Goal: Browse casually: Explore the website without a specific task or goal

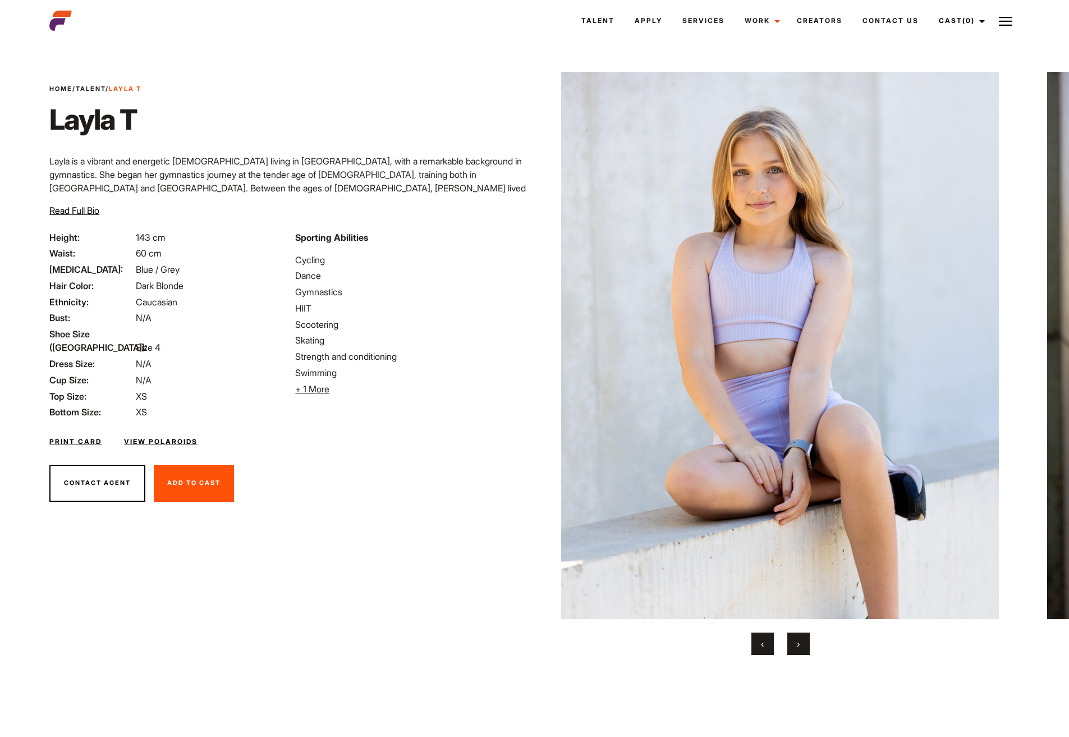
click at [805, 644] on button "›" at bounding box center [798, 643] width 22 height 22
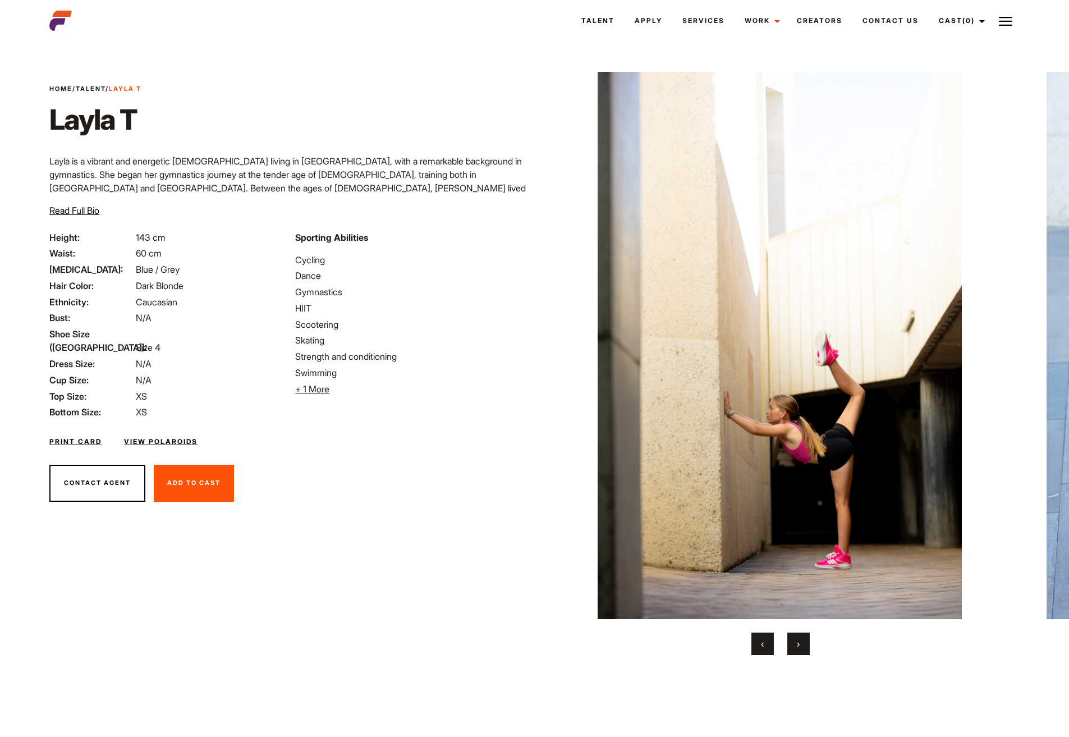
click at [805, 644] on button "›" at bounding box center [798, 643] width 22 height 22
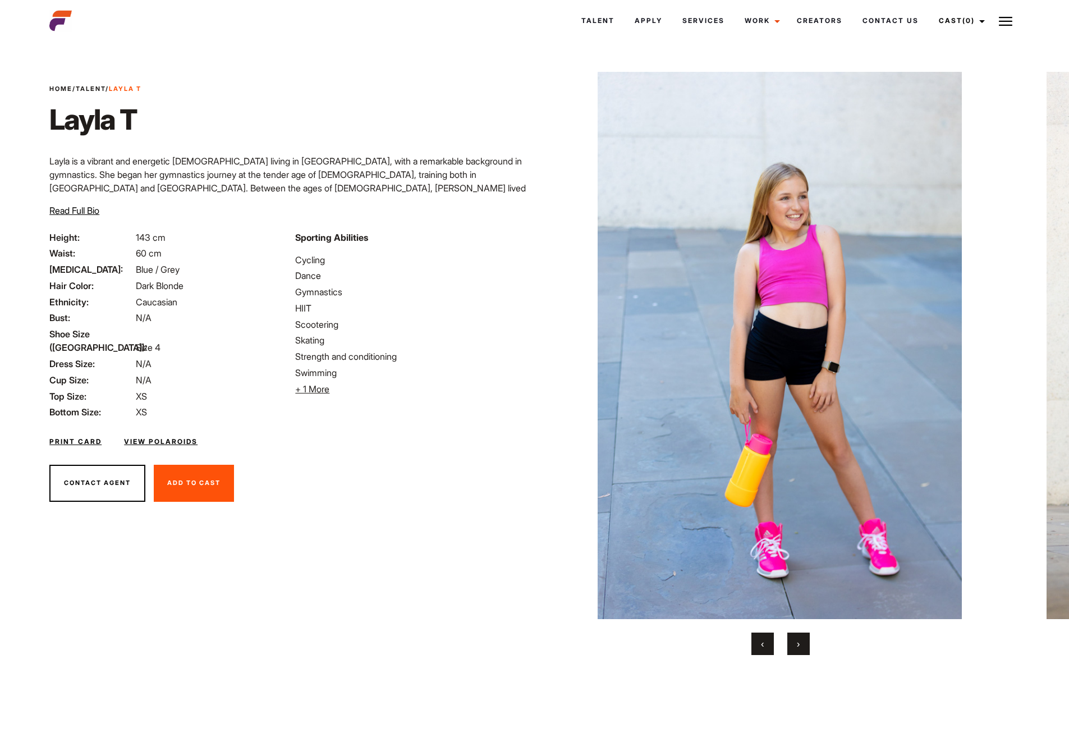
click at [805, 644] on button "›" at bounding box center [798, 643] width 22 height 22
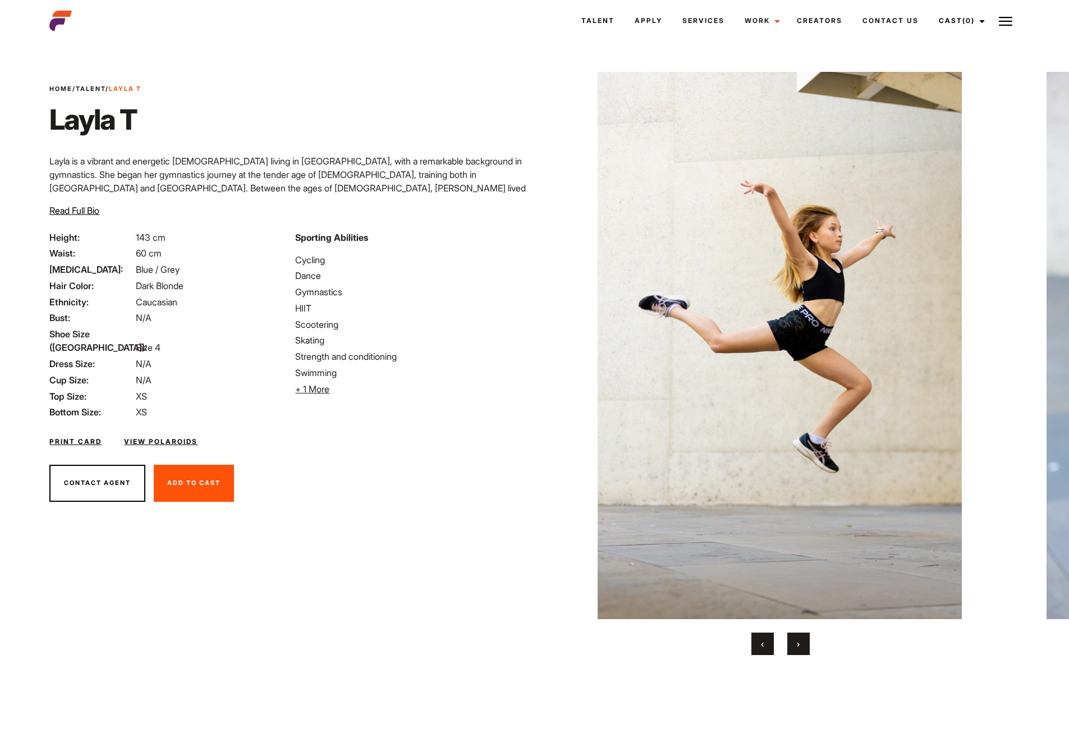
click at [805, 644] on button "›" at bounding box center [798, 643] width 22 height 22
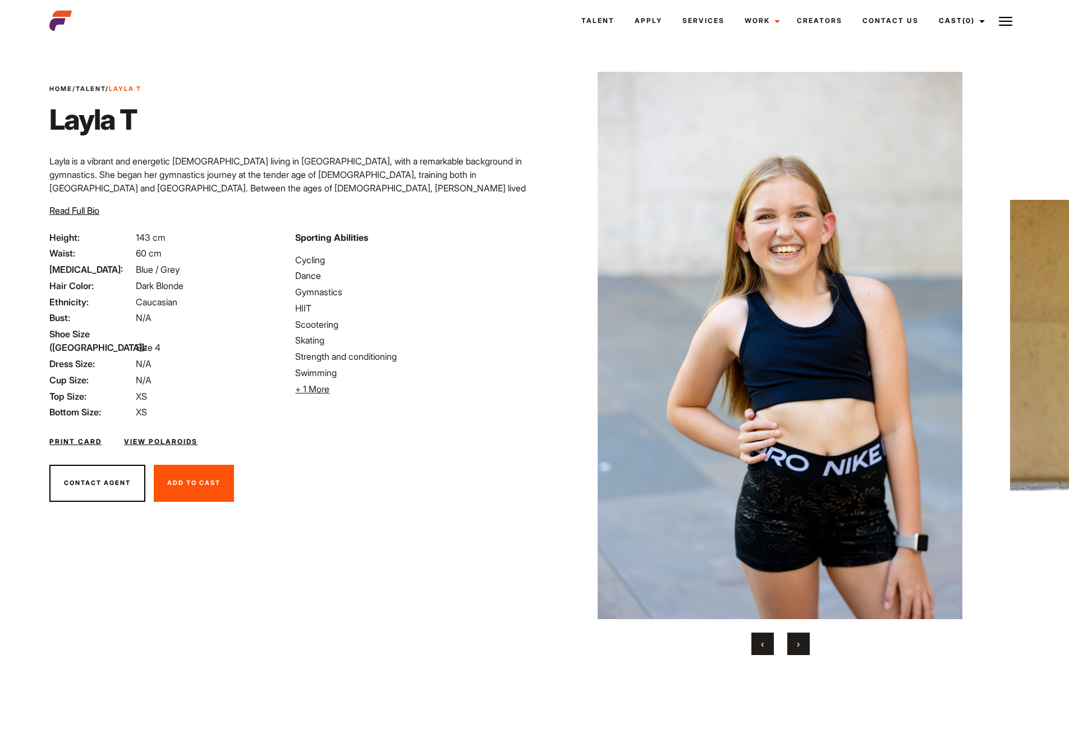
click at [804, 644] on button "›" at bounding box center [798, 643] width 22 height 22
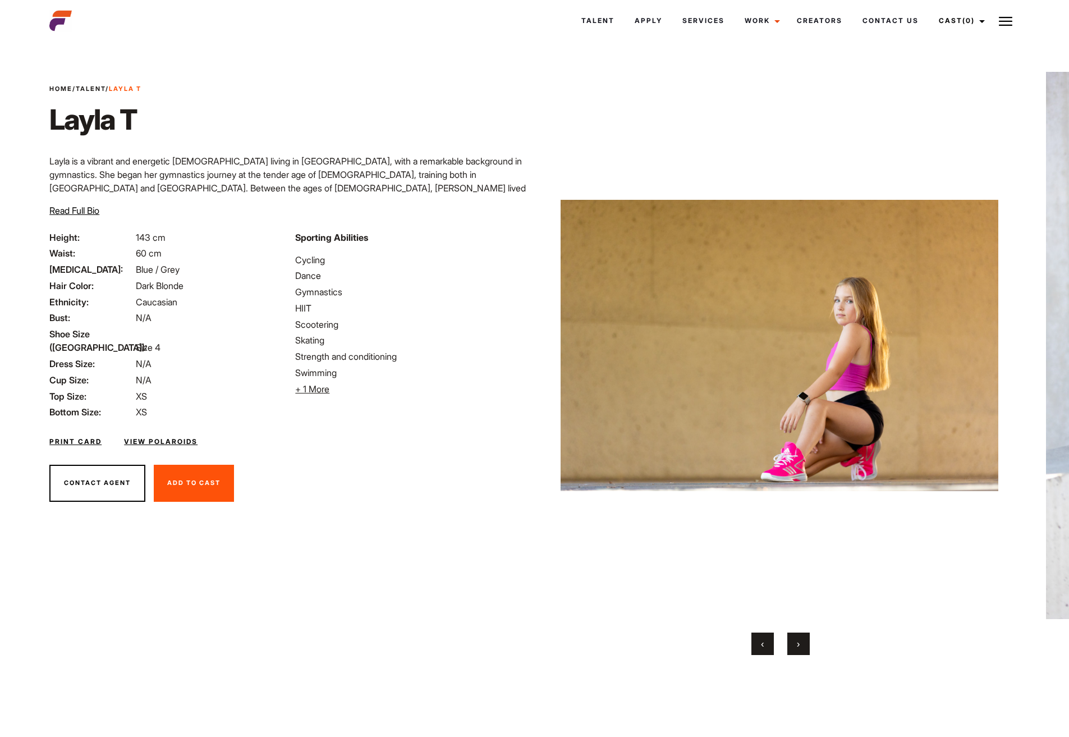
click at [804, 644] on button "›" at bounding box center [798, 643] width 22 height 22
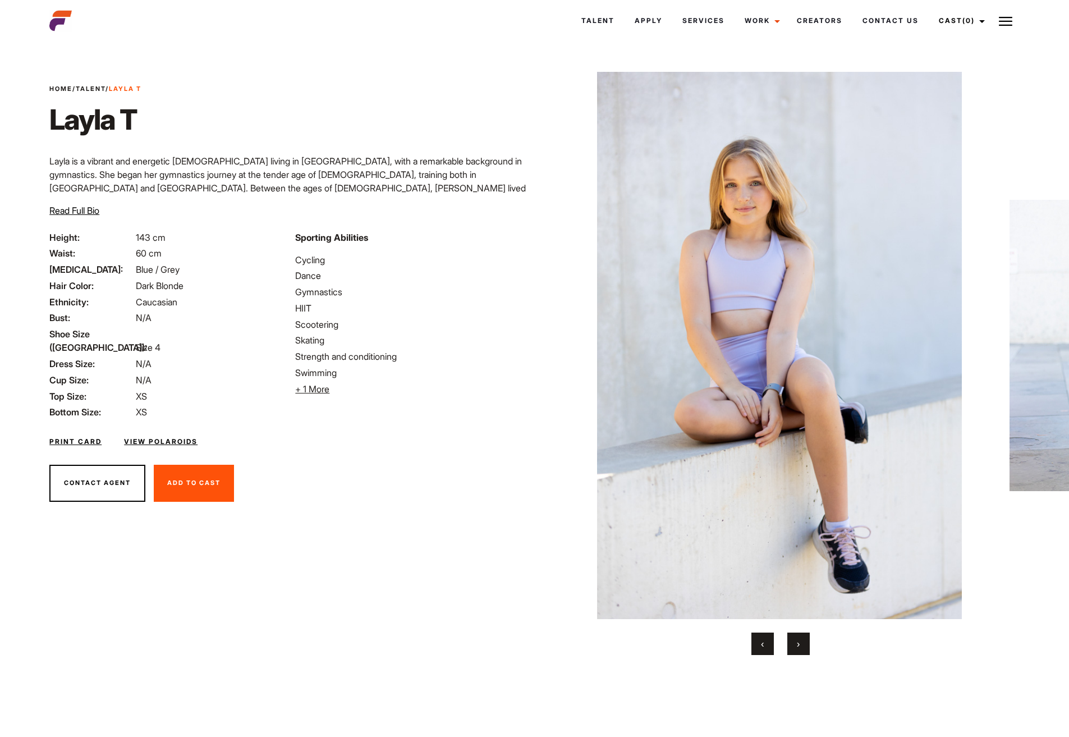
click at [804, 644] on button "›" at bounding box center [798, 643] width 22 height 22
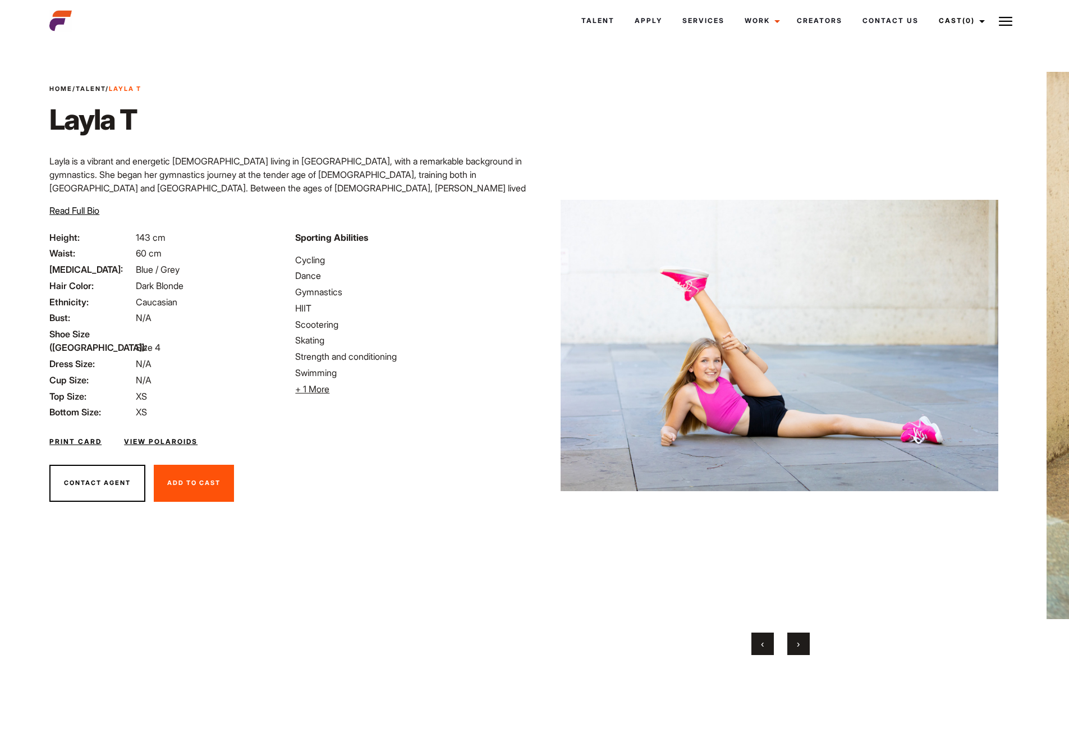
click at [763, 403] on img at bounding box center [780, 345] width 438 height 547
drag, startPoint x: 771, startPoint y: 400, endPoint x: 770, endPoint y: 413, distance: 12.9
click at [770, 413] on img at bounding box center [780, 345] width 438 height 547
click at [800, 646] on button "›" at bounding box center [798, 643] width 22 height 22
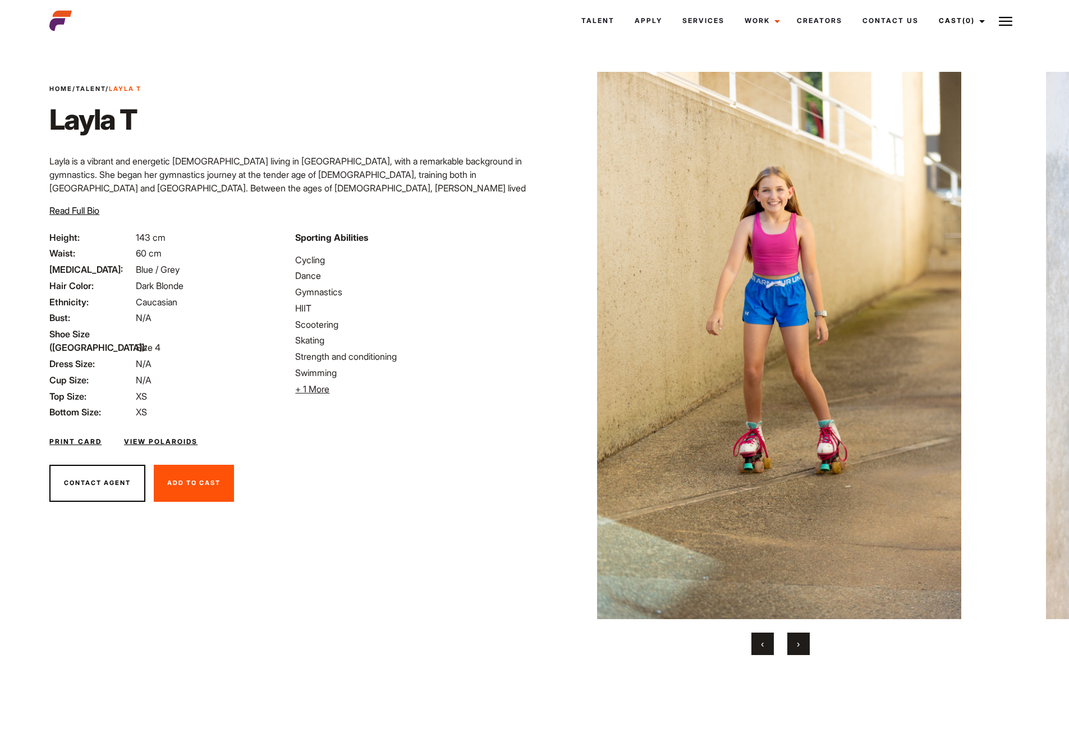
click at [800, 646] on button "›" at bounding box center [798, 643] width 22 height 22
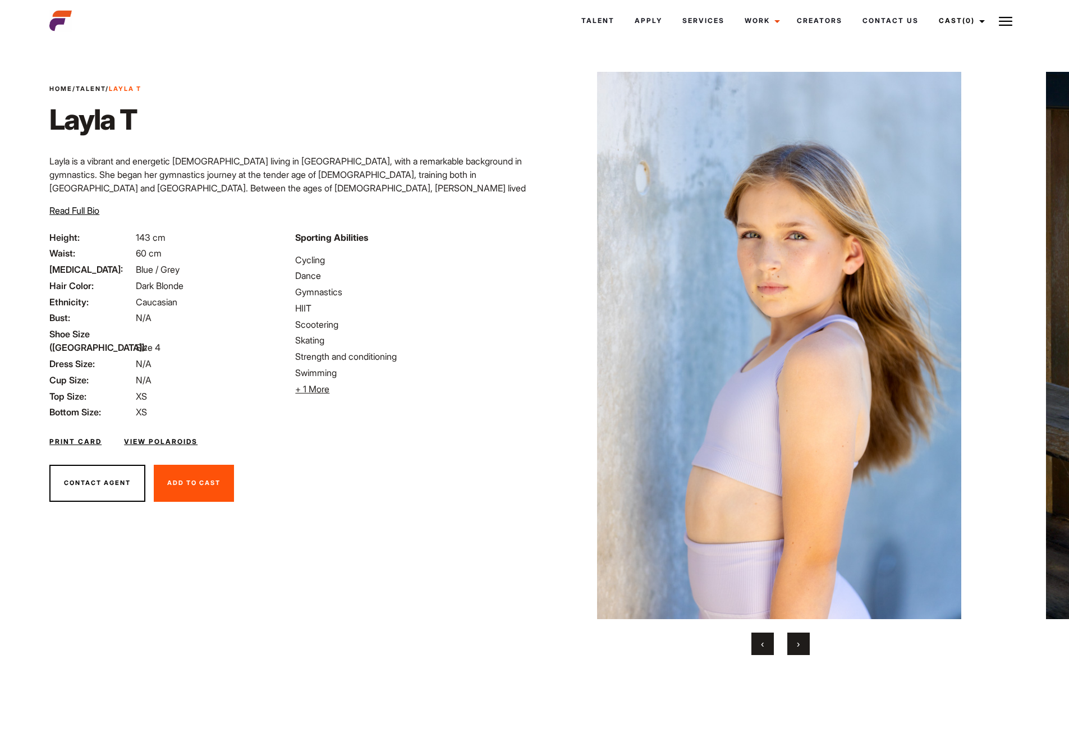
click at [796, 643] on button "›" at bounding box center [798, 643] width 22 height 22
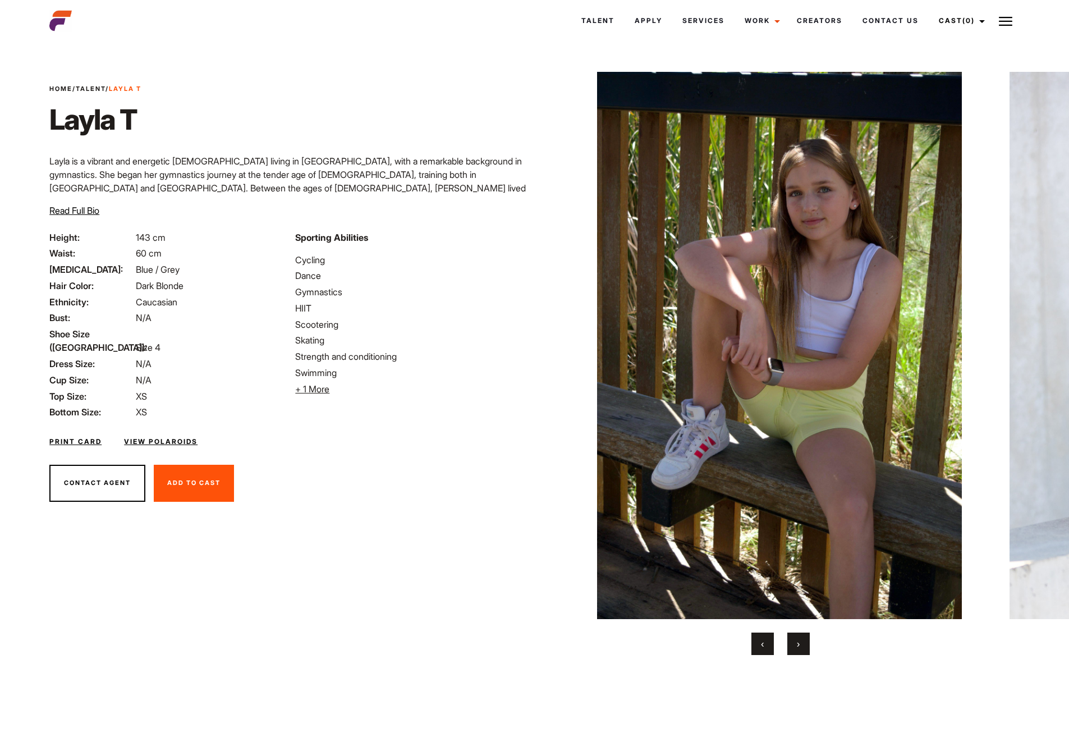
click at [796, 643] on button "›" at bounding box center [798, 643] width 22 height 22
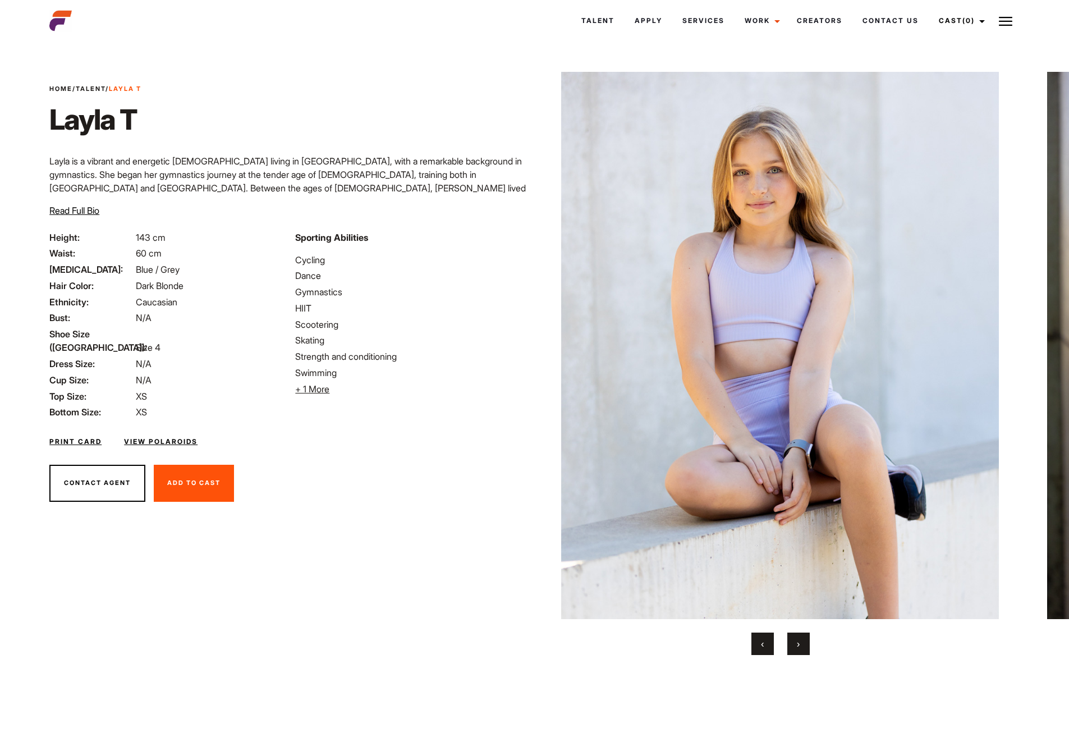
click at [796, 643] on button "›" at bounding box center [798, 643] width 22 height 22
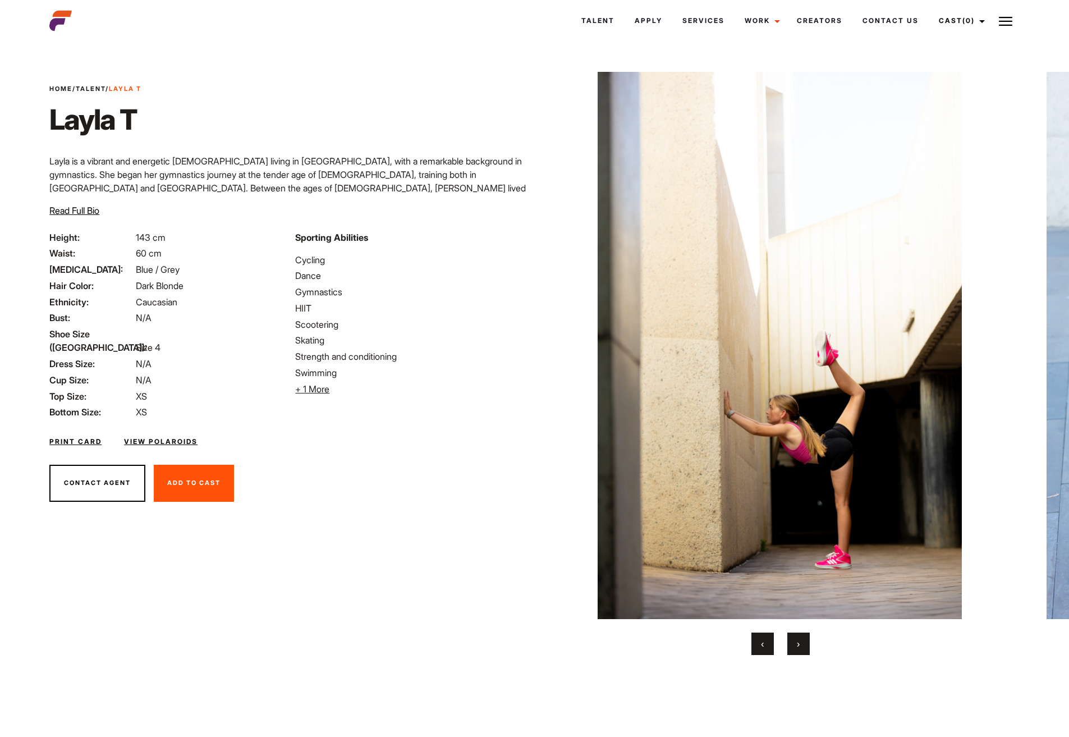
click at [796, 643] on button "›" at bounding box center [798, 643] width 22 height 22
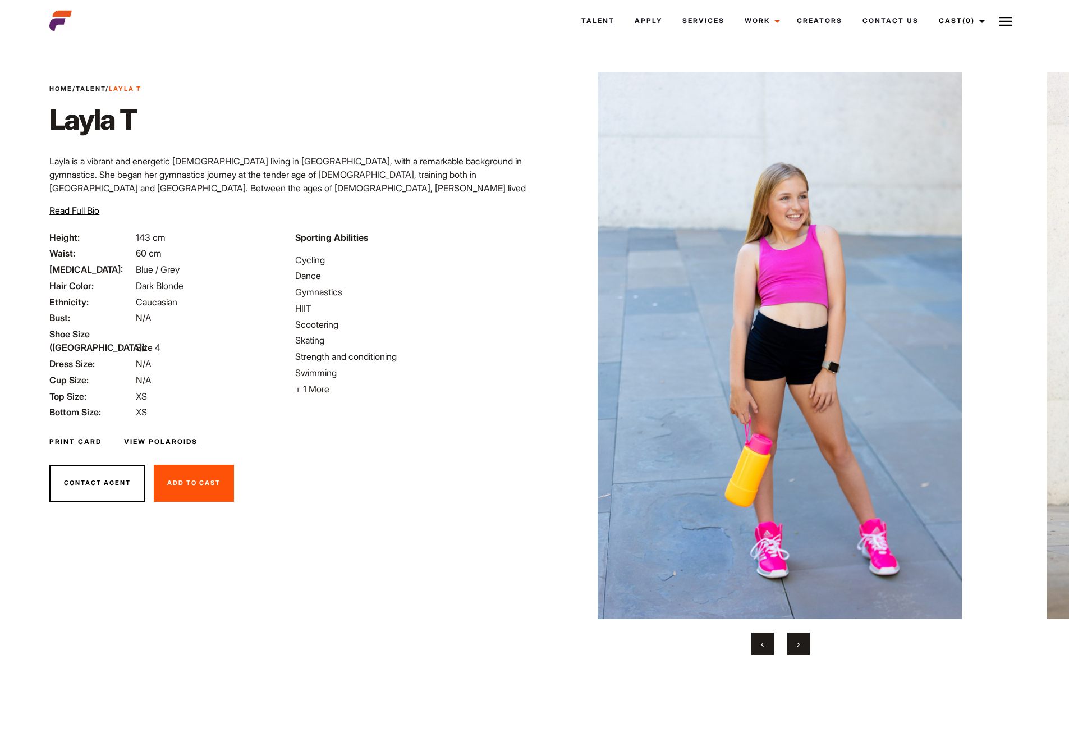
click at [796, 643] on button "›" at bounding box center [798, 643] width 22 height 22
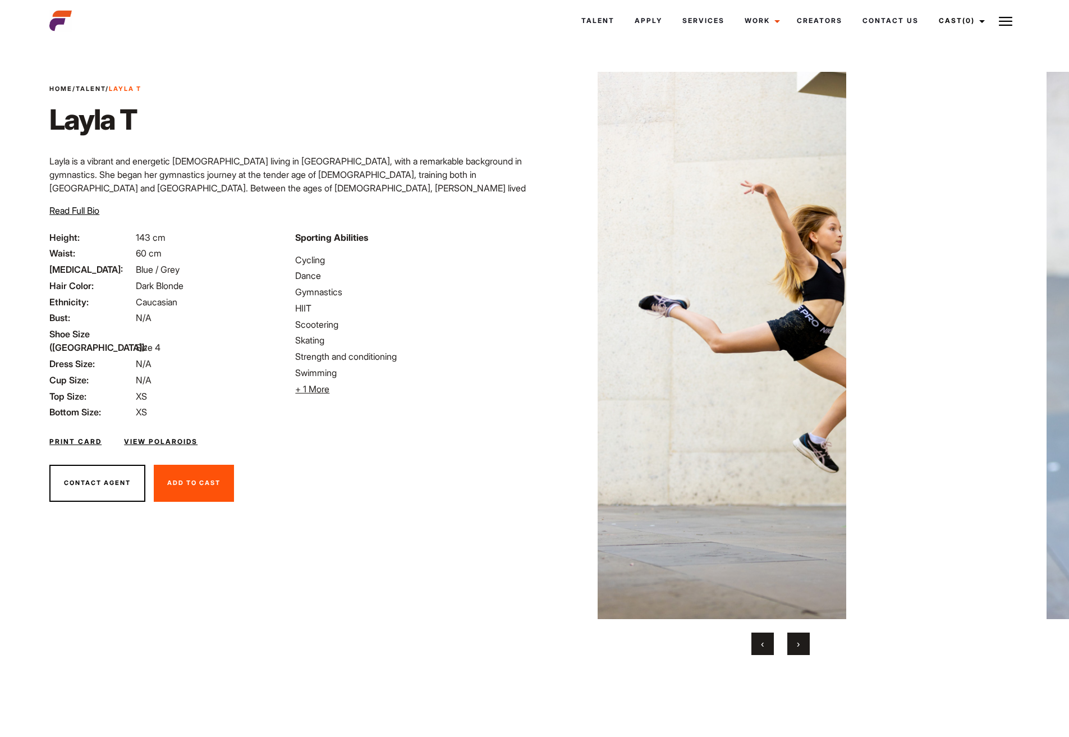
click at [796, 643] on button "›" at bounding box center [798, 643] width 22 height 22
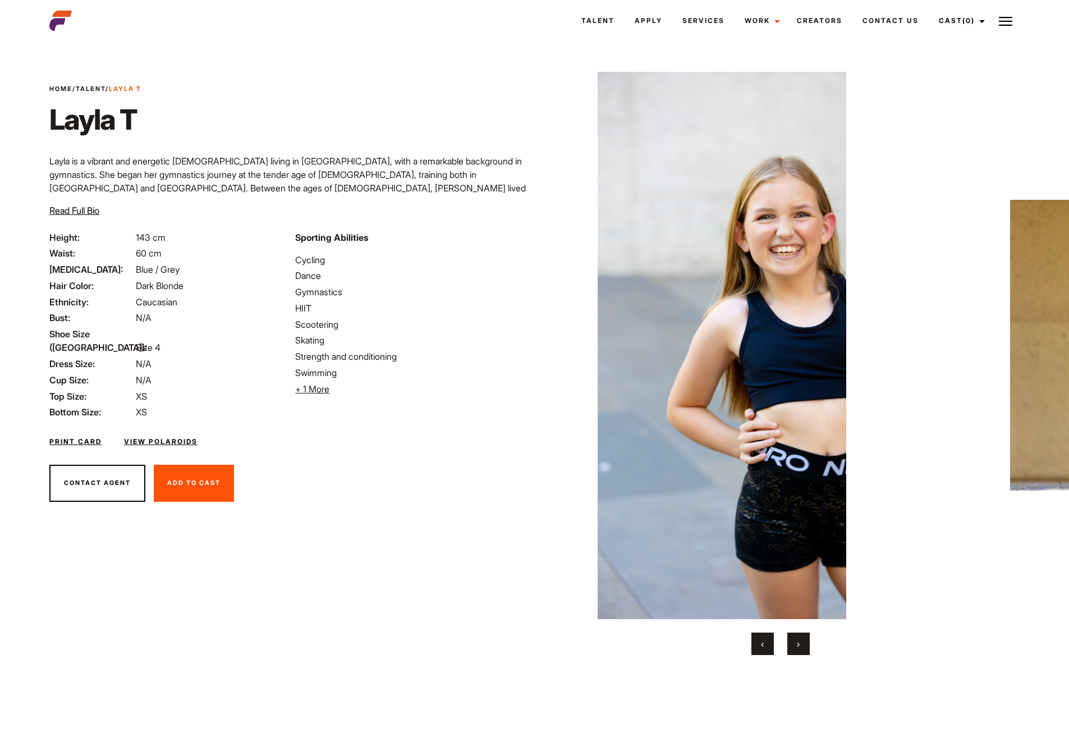
click at [796, 643] on button "›" at bounding box center [798, 643] width 22 height 22
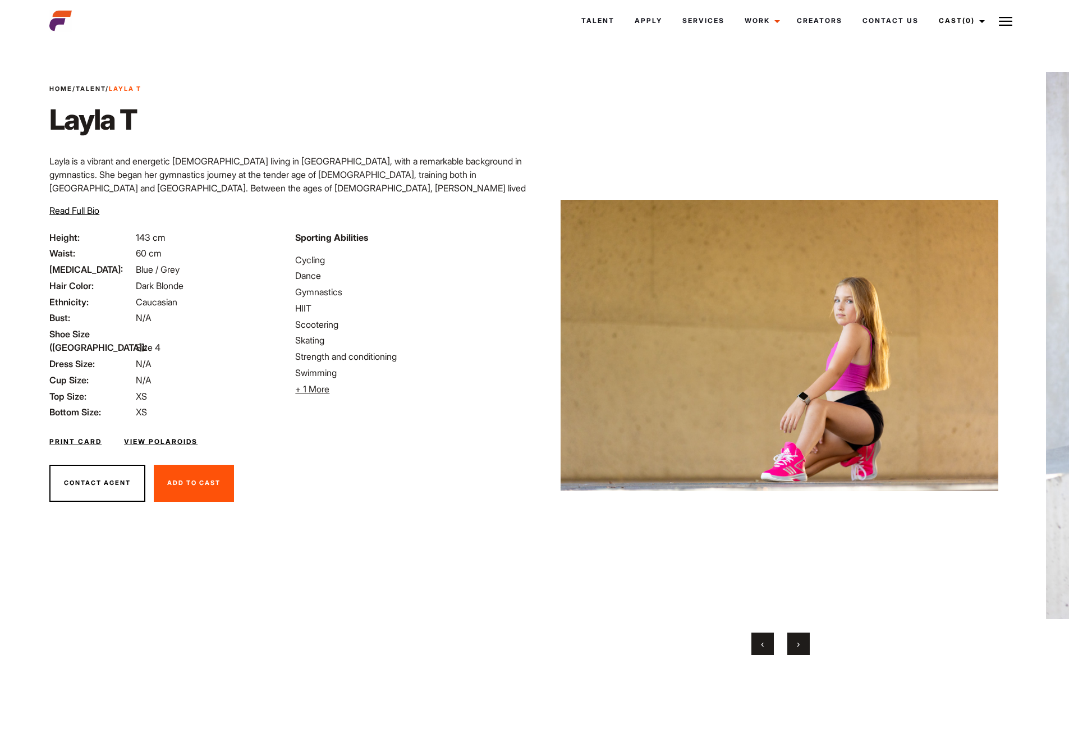
click at [796, 643] on button "›" at bounding box center [798, 643] width 22 height 22
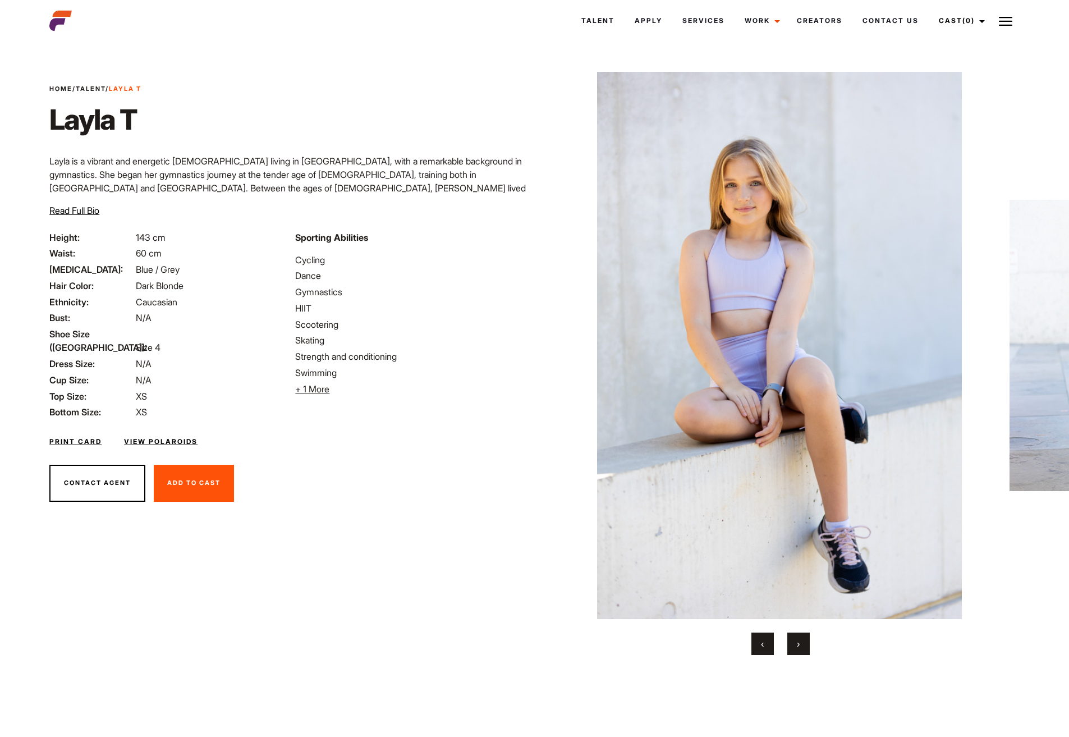
click at [796, 643] on button "›" at bounding box center [798, 643] width 22 height 22
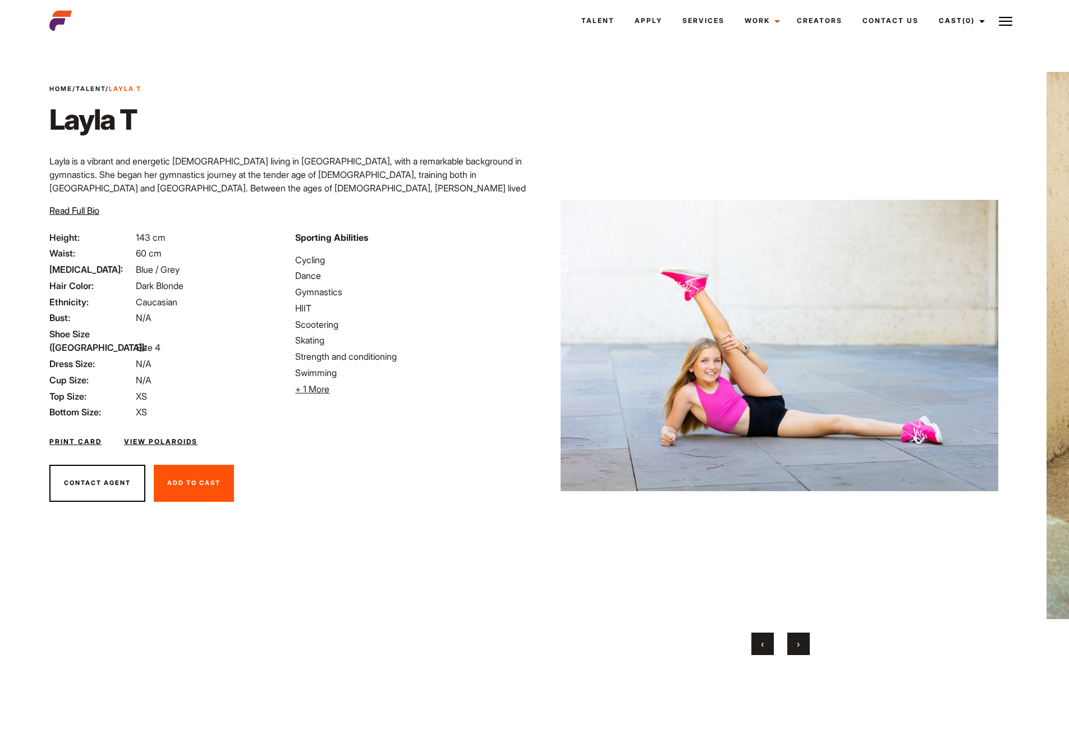
click at [796, 643] on button "›" at bounding box center [798, 643] width 22 height 22
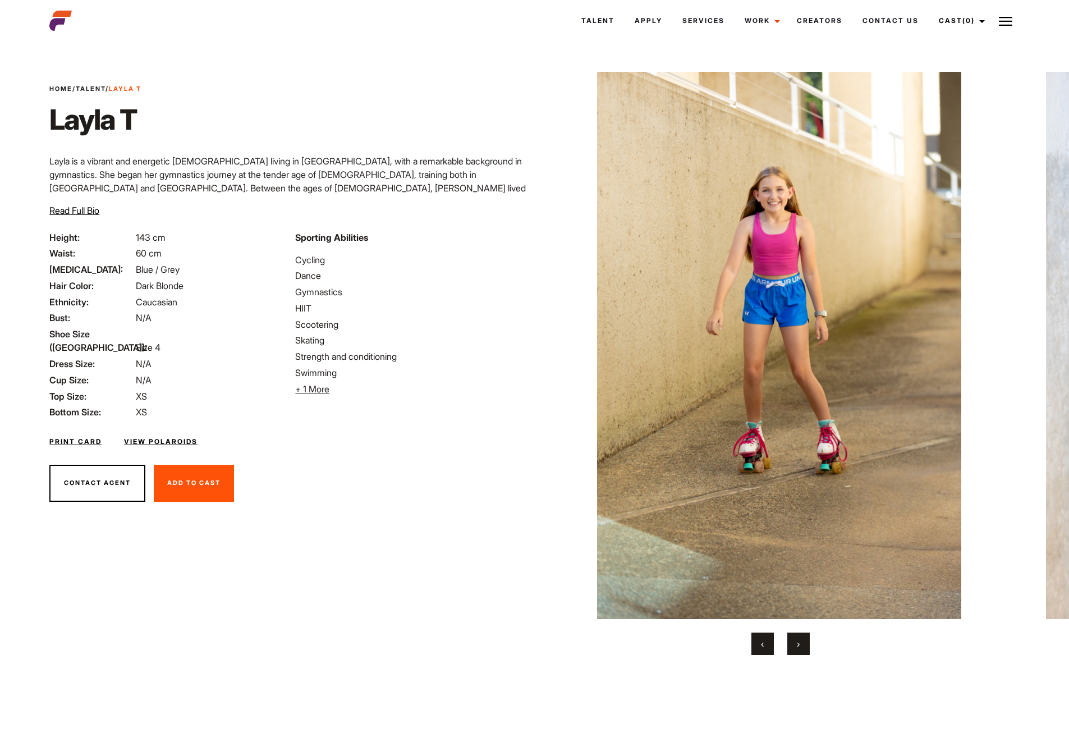
click at [796, 643] on button "›" at bounding box center [798, 643] width 22 height 22
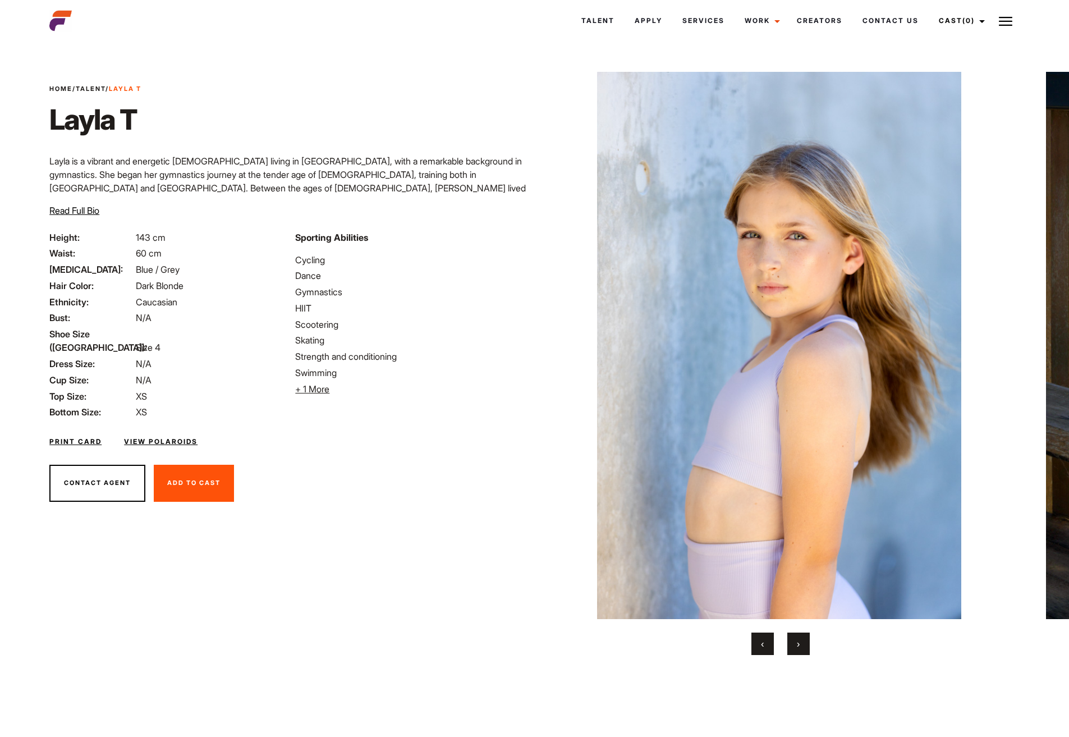
click at [796, 643] on button "›" at bounding box center [798, 643] width 22 height 22
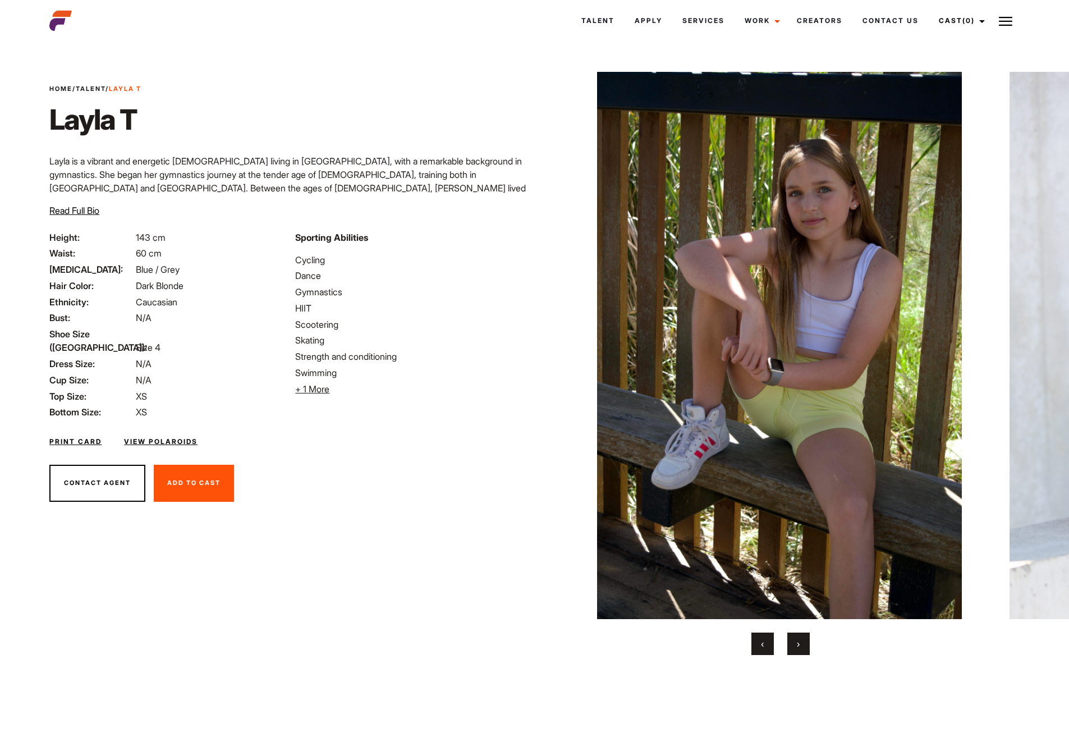
click at [320, 390] on span "+ 1 More" at bounding box center [312, 388] width 34 height 11
click at [150, 437] on link "View Polaroids" at bounding box center [161, 442] width 74 height 10
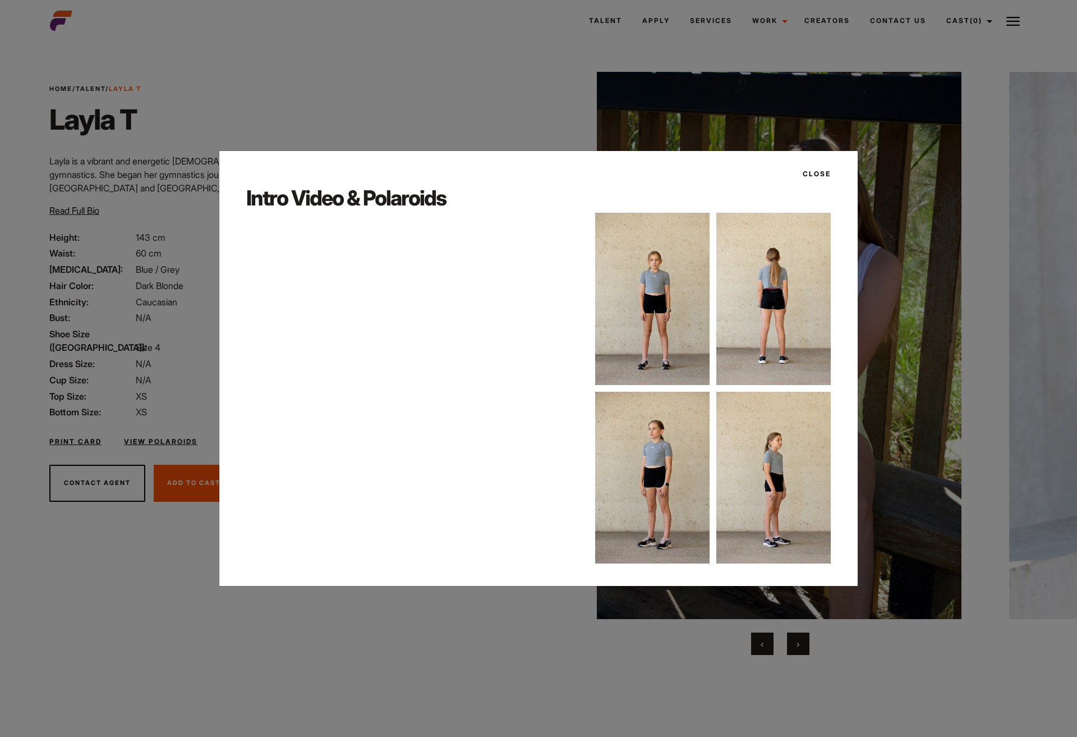
click at [659, 300] on img at bounding box center [652, 299] width 114 height 172
click at [637, 296] on img at bounding box center [652, 299] width 114 height 172
click at [770, 478] on img at bounding box center [774, 478] width 114 height 172
click at [651, 470] on img at bounding box center [652, 478] width 114 height 172
click at [664, 260] on img at bounding box center [652, 299] width 114 height 172
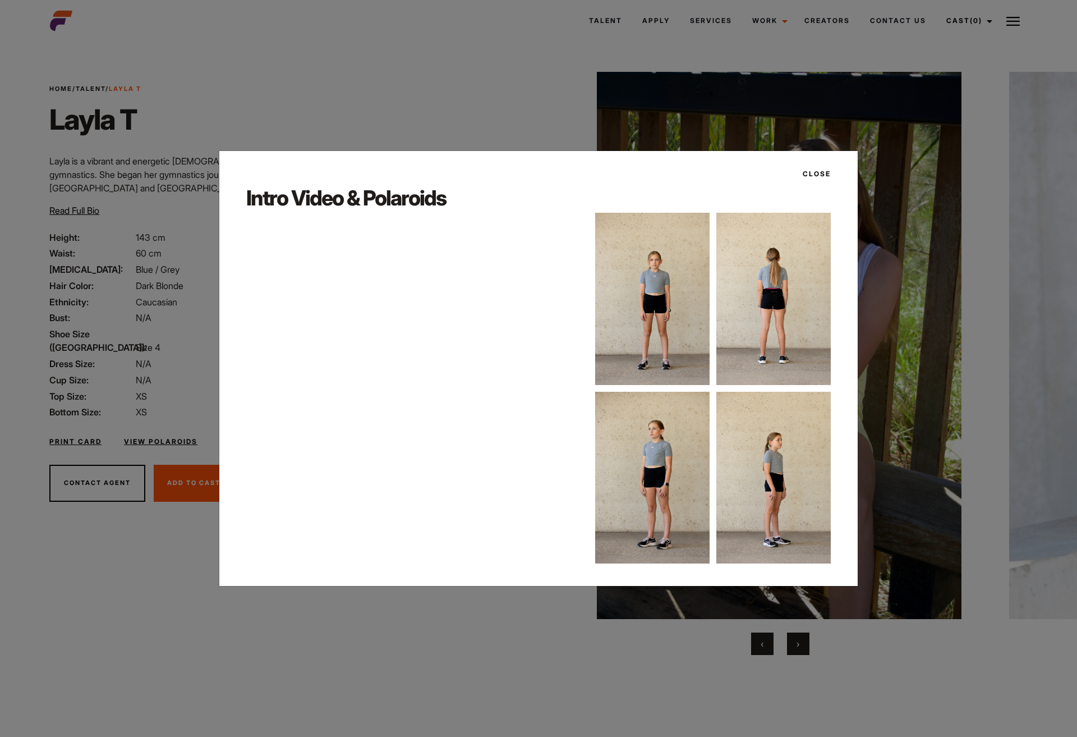
click at [746, 273] on img at bounding box center [774, 299] width 114 height 172
click at [818, 175] on button "Close" at bounding box center [813, 173] width 35 height 19
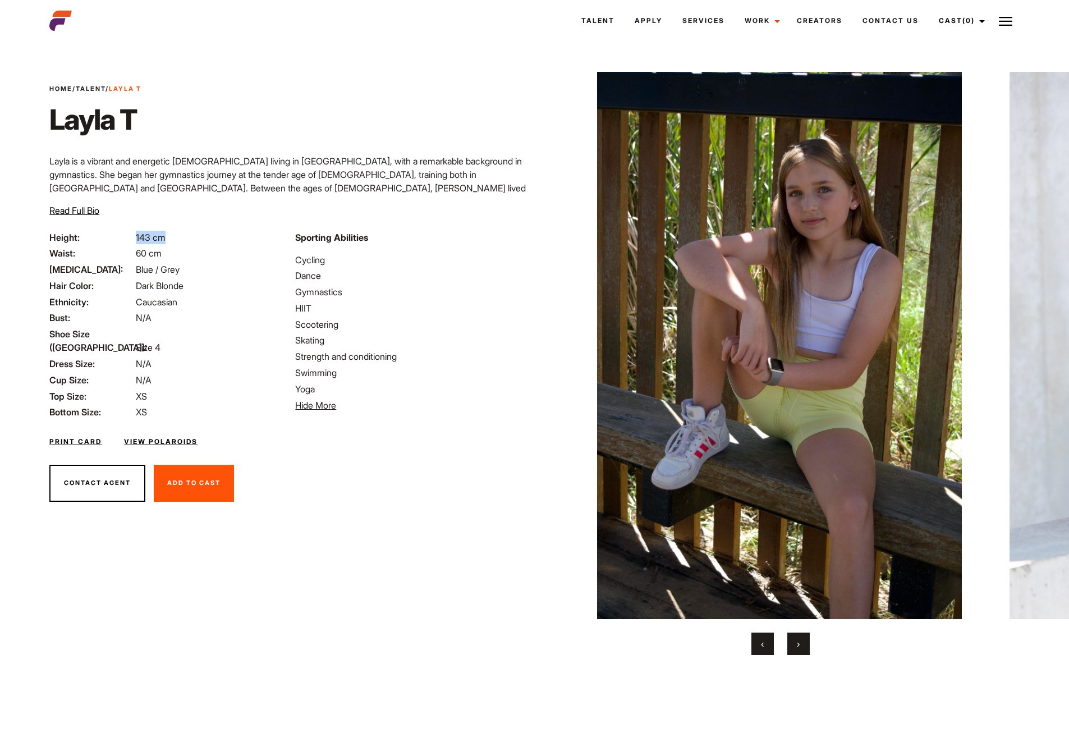
drag, startPoint x: 136, startPoint y: 239, endPoint x: 163, endPoint y: 237, distance: 27.0
click at [163, 237] on span "143 cm" at bounding box center [151, 237] width 30 height 11
